Goal: Task Accomplishment & Management: Manage account settings

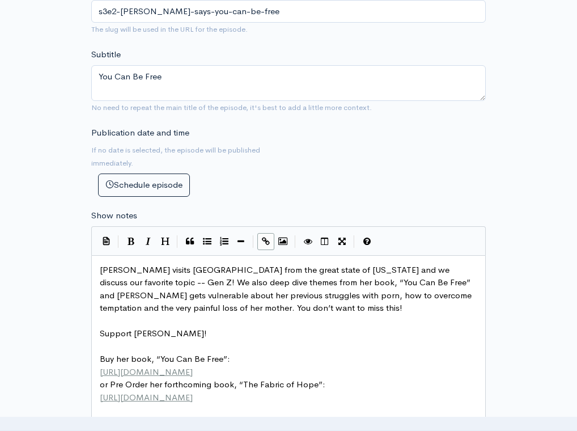
scroll to position [457, 0]
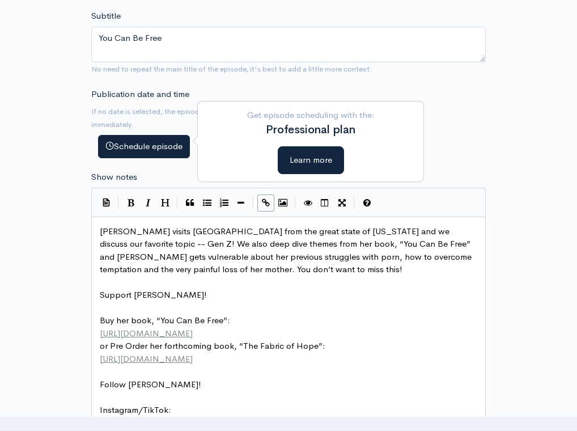
click at [143, 144] on button "Schedule episode" at bounding box center [144, 146] width 92 height 23
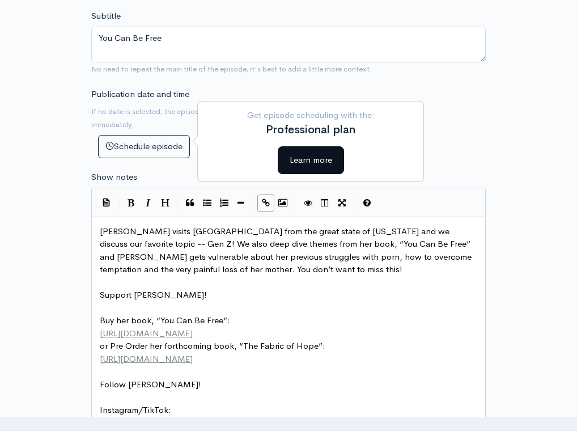
click at [304, 162] on button "Learn more" at bounding box center [311, 160] width 66 height 28
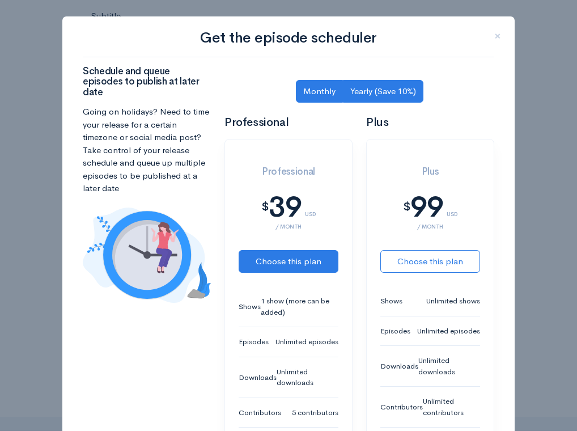
click at [370, 94] on link "Yearly (Save 10%)" at bounding box center [383, 91] width 81 height 23
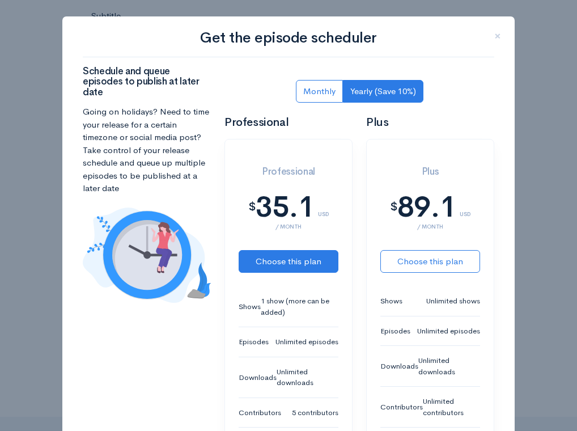
scroll to position [0, 0]
click at [314, 94] on link "Monthly" at bounding box center [319, 91] width 47 height 23
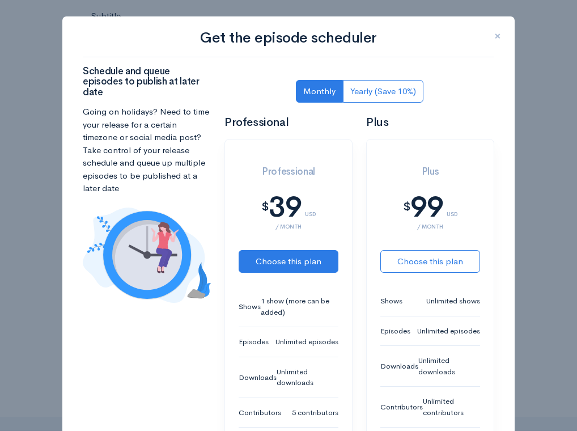
click at [500, 31] on span "×" at bounding box center [498, 36] width 7 height 16
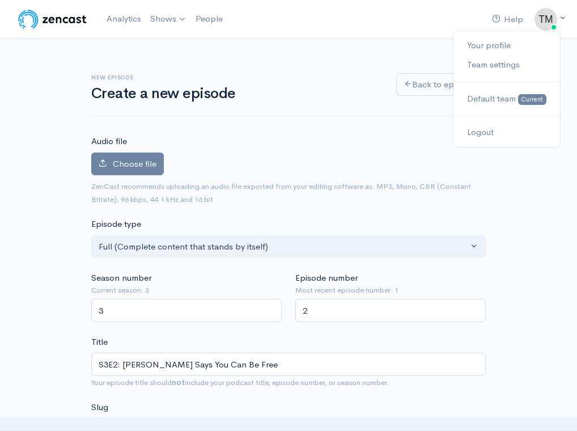
click at [541, 18] on img at bounding box center [546, 19] width 23 height 23
click at [423, 25] on div "Help Notifications View all Your profile Team settings Default team Current Log…" at bounding box center [288, 19] width 545 height 25
click at [444, 15] on div "Help Notifications View all Your profile Team settings Default team Current Log…" at bounding box center [288, 19] width 545 height 25
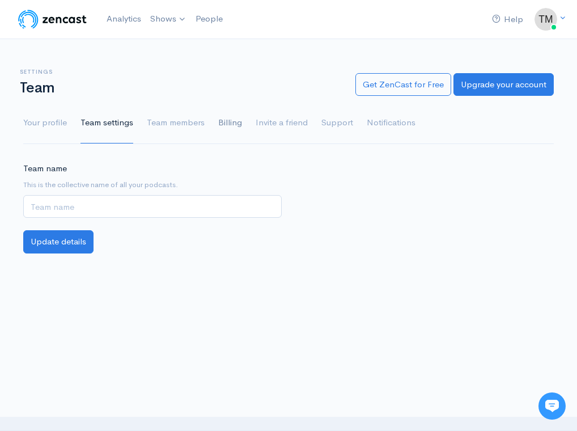
click at [231, 124] on link "Billing" at bounding box center [230, 123] width 24 height 41
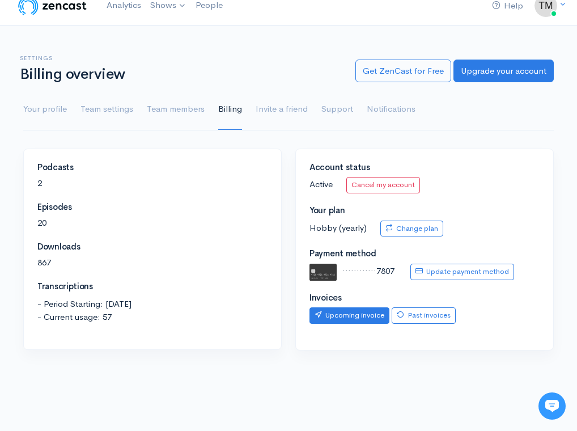
scroll to position [15, 0]
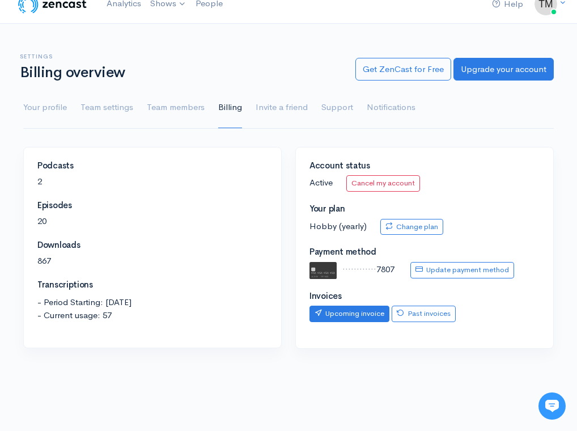
click at [349, 313] on link "Upcoming invoice" at bounding box center [350, 314] width 80 height 16
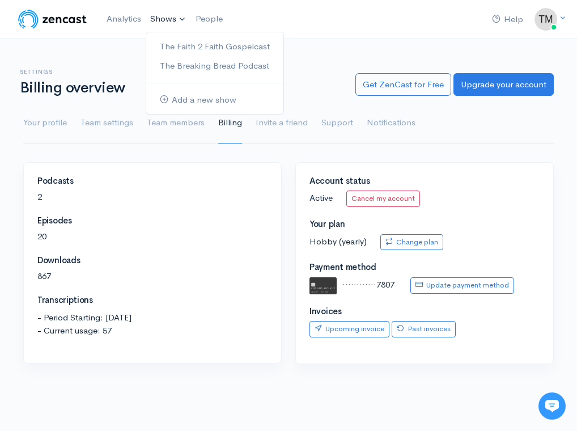
scroll to position [0, 0]
click at [171, 43] on link "The Faith 2 Faith Gospelcast" at bounding box center [214, 47] width 137 height 20
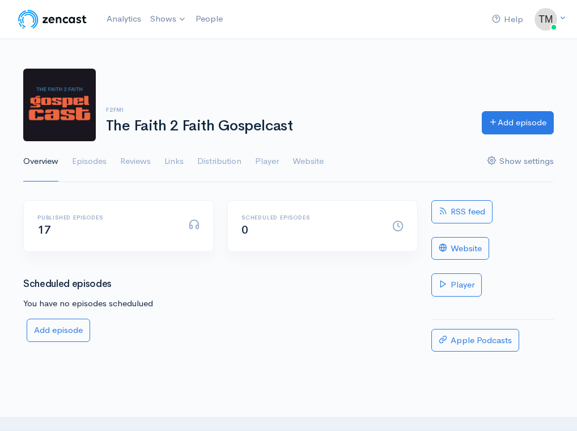
click at [504, 163] on link "Show settings" at bounding box center [521, 161] width 66 height 41
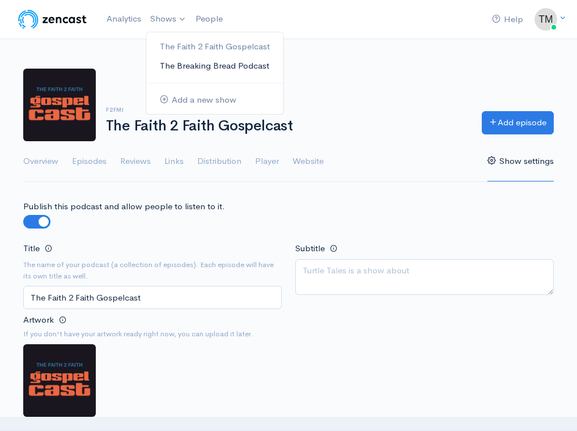
click at [183, 65] on link "The Breaking Bread Podcast" at bounding box center [214, 66] width 137 height 20
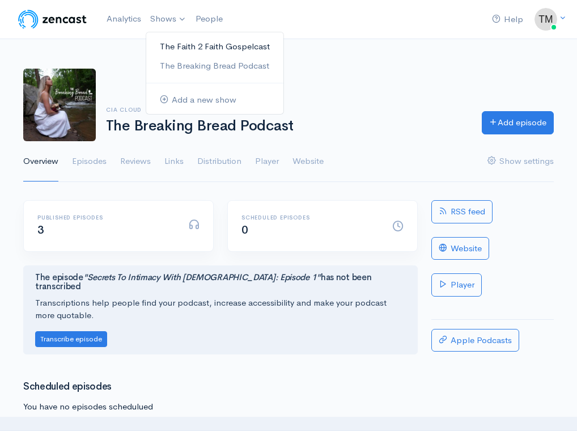
click at [173, 43] on link "The Faith 2 Faith Gospelcast" at bounding box center [214, 47] width 137 height 20
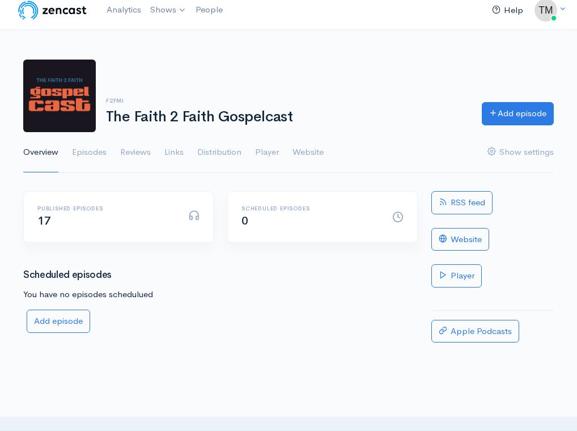
scroll to position [6, 0]
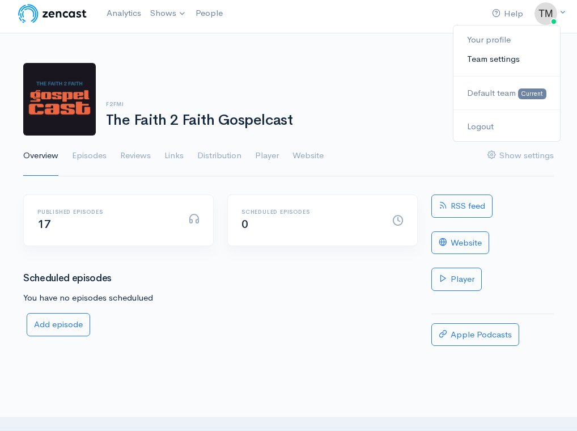
click at [504, 58] on link "Team settings" at bounding box center [507, 59] width 107 height 20
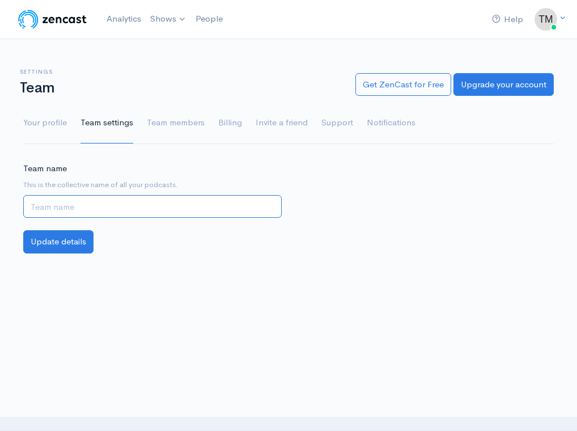
click at [126, 211] on input "Team name" at bounding box center [152, 206] width 259 height 23
type input "f2fmi"
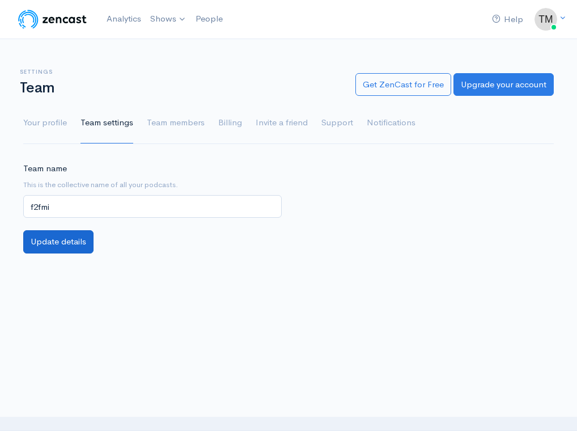
click at [71, 242] on button "Update details" at bounding box center [58, 241] width 70 height 23
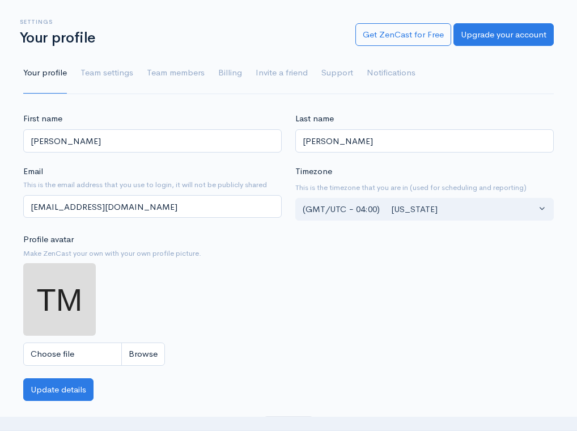
scroll to position [53, 0]
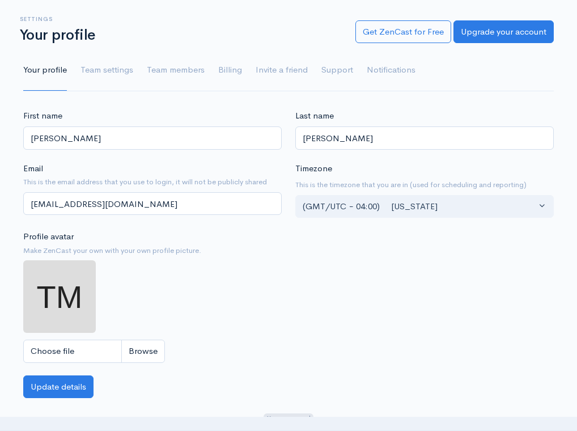
click at [138, 347] on input "Choose file" at bounding box center [94, 351] width 142 height 23
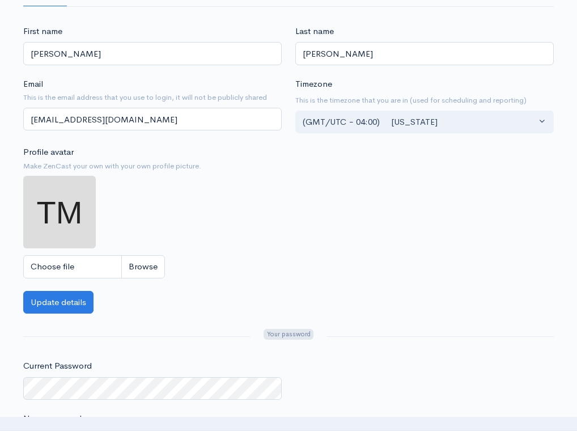
scroll to position [138, 0]
click at [149, 269] on input "Choose file" at bounding box center [94, 266] width 142 height 23
type input "C:\fakepath\IMG_3986.jpg"
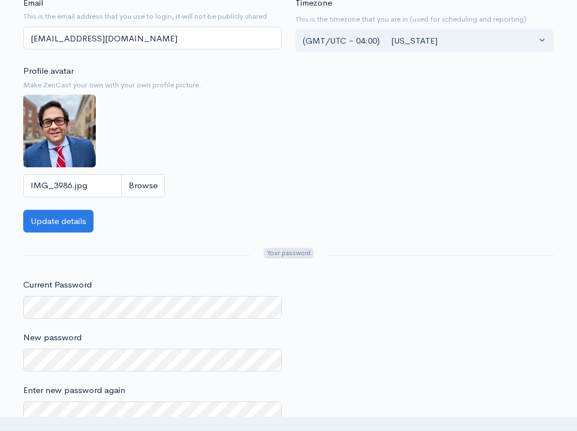
scroll to position [106, 0]
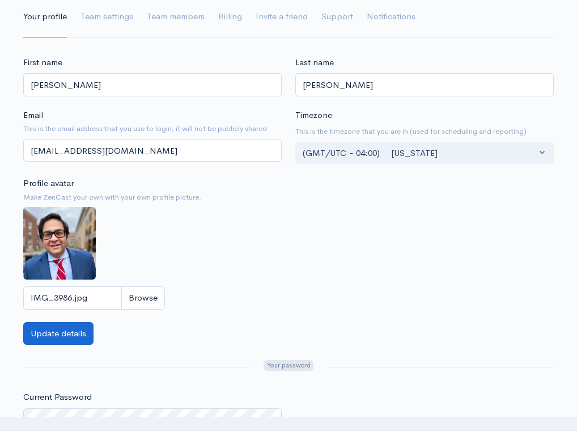
click at [75, 325] on button "Update details" at bounding box center [58, 333] width 70 height 23
